Goal: Browse casually

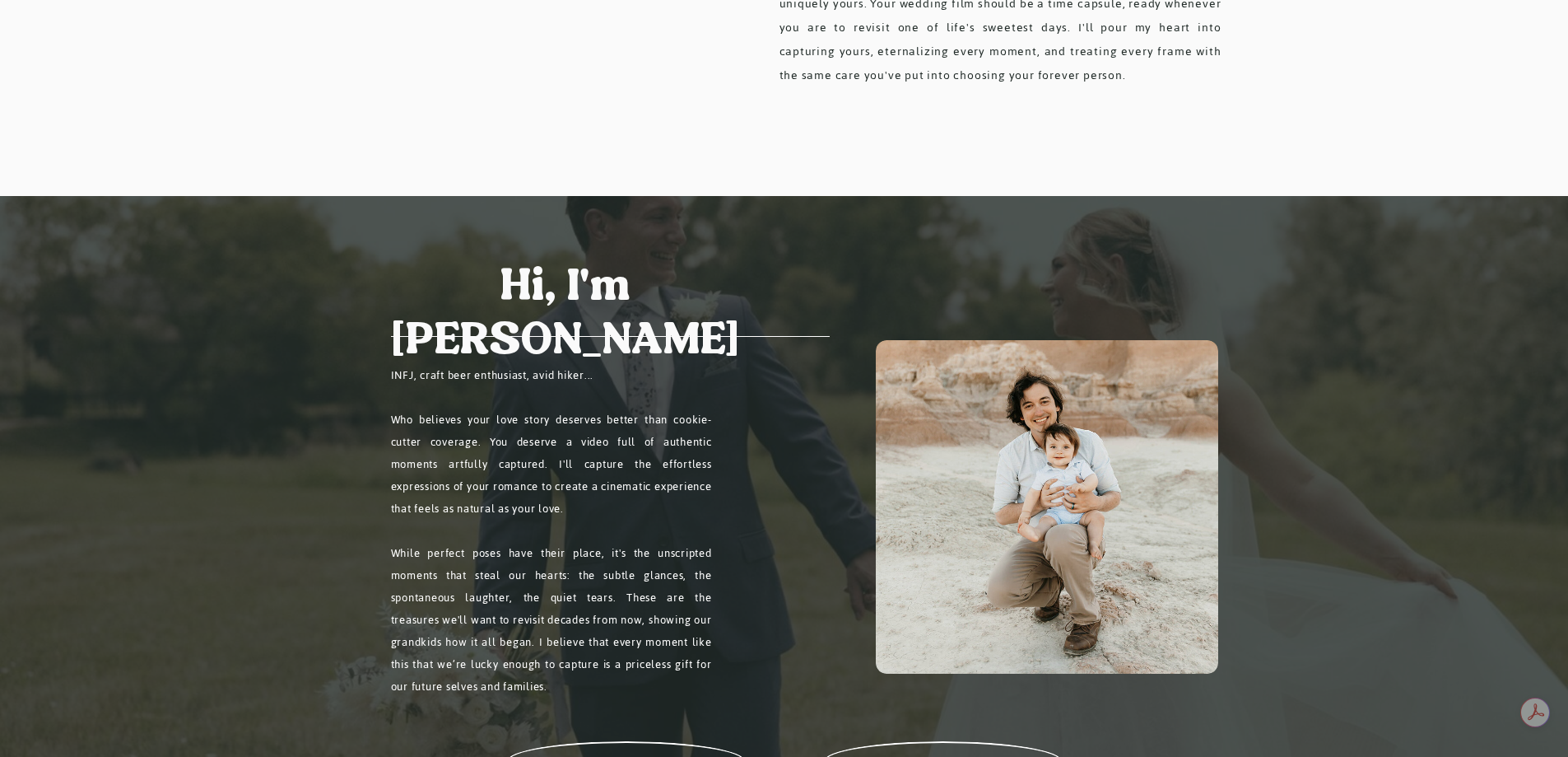
scroll to position [1235, 0]
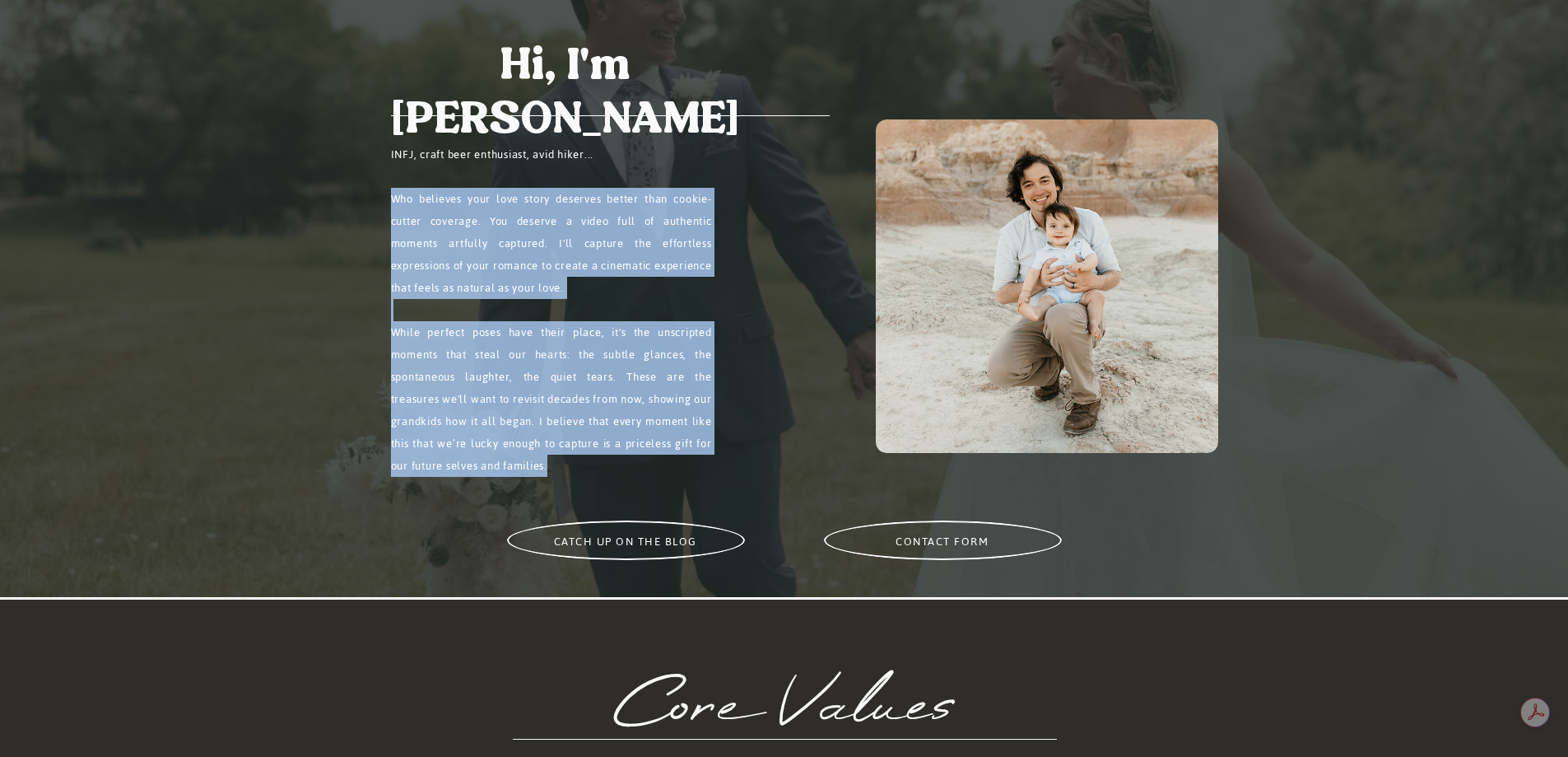
drag, startPoint x: 391, startPoint y: 200, endPoint x: 666, endPoint y: 466, distance: 382.6
click at [666, 466] on p "INFJ, craft beer enthusiast, avid hiker... Who believes your love story deserve…" at bounding box center [552, 331] width 321 height 377
click at [665, 466] on p "INFJ, craft beer enthusiast, avid hiker... Who believes your love story deserve…" at bounding box center [552, 331] width 321 height 377
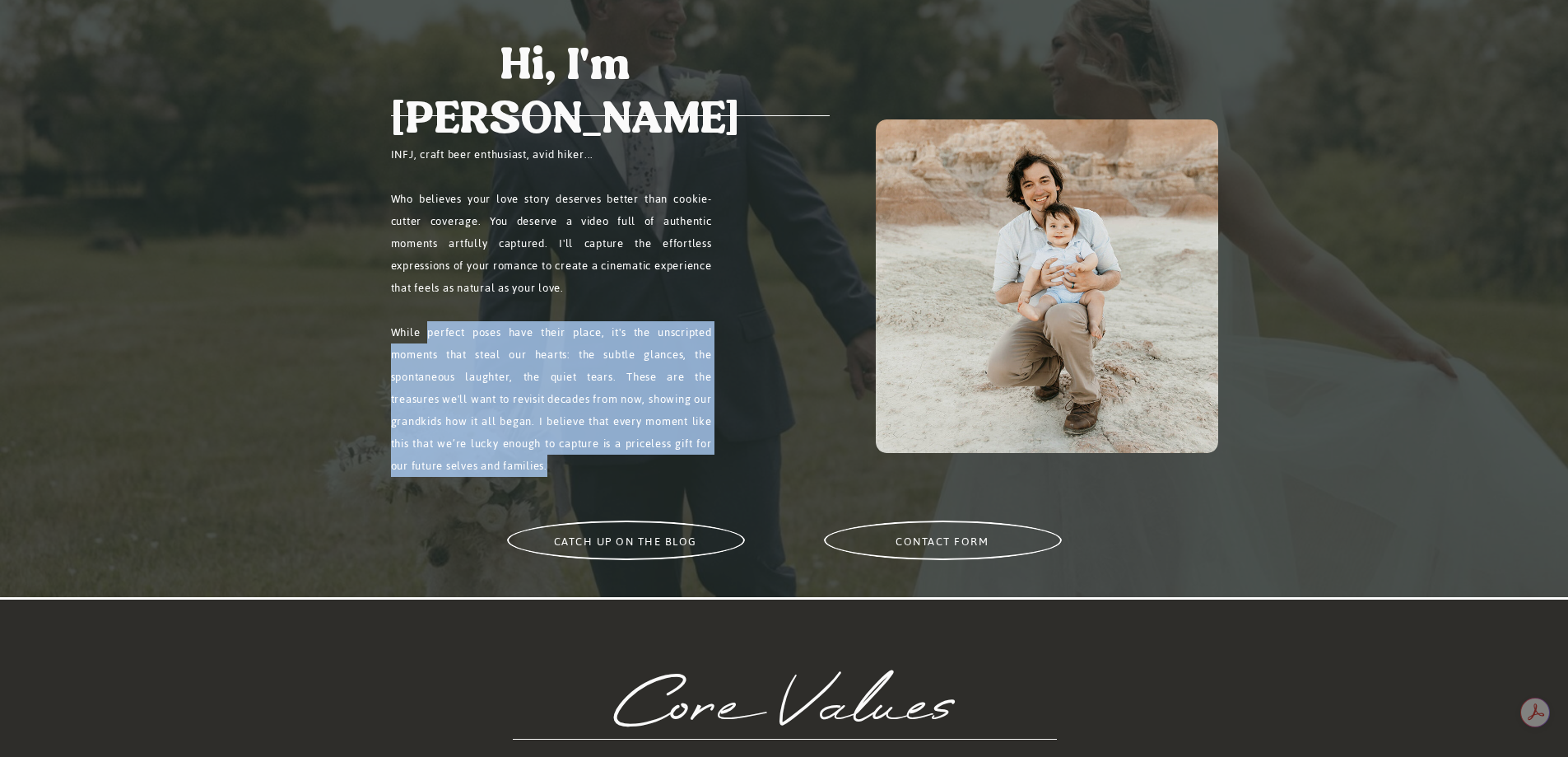
drag, startPoint x: 430, startPoint y: 325, endPoint x: 686, endPoint y: 477, distance: 297.7
click at [686, 477] on p "INFJ, craft beer enthusiast, avid hiker... Who believes your love story deserve…" at bounding box center [552, 331] width 321 height 377
drag, startPoint x: 637, startPoint y: 470, endPoint x: 409, endPoint y: 351, distance: 257.2
click at [409, 351] on p "INFJ, craft beer enthusiast, avid hiker... Who believes your love story deserve…" at bounding box center [552, 331] width 321 height 377
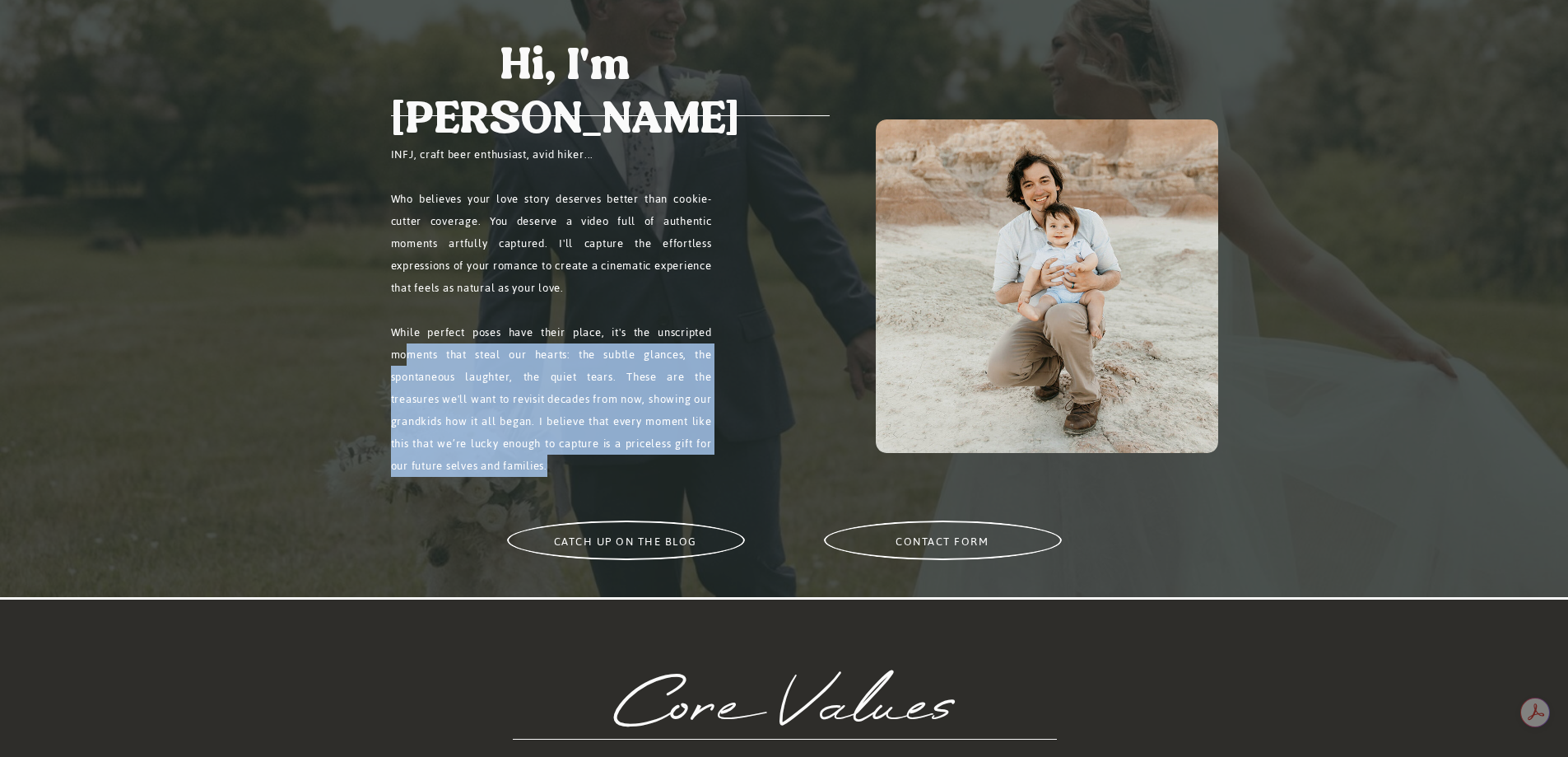
click at [410, 351] on p "INFJ, craft beer enthusiast, avid hiker... Who believes your love story deserve…" at bounding box center [552, 331] width 321 height 377
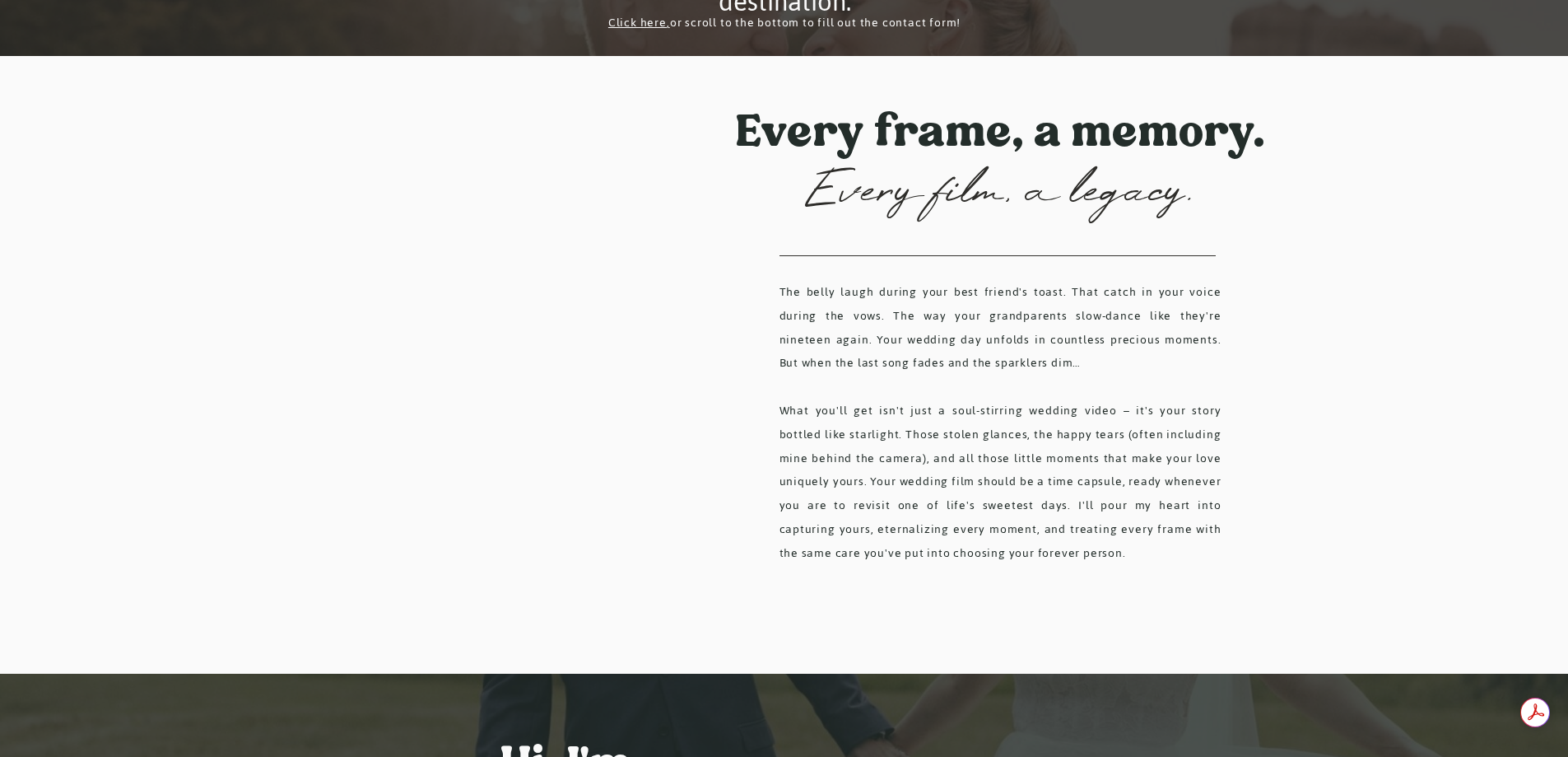
scroll to position [165, 0]
